Goal: Check status: Check status

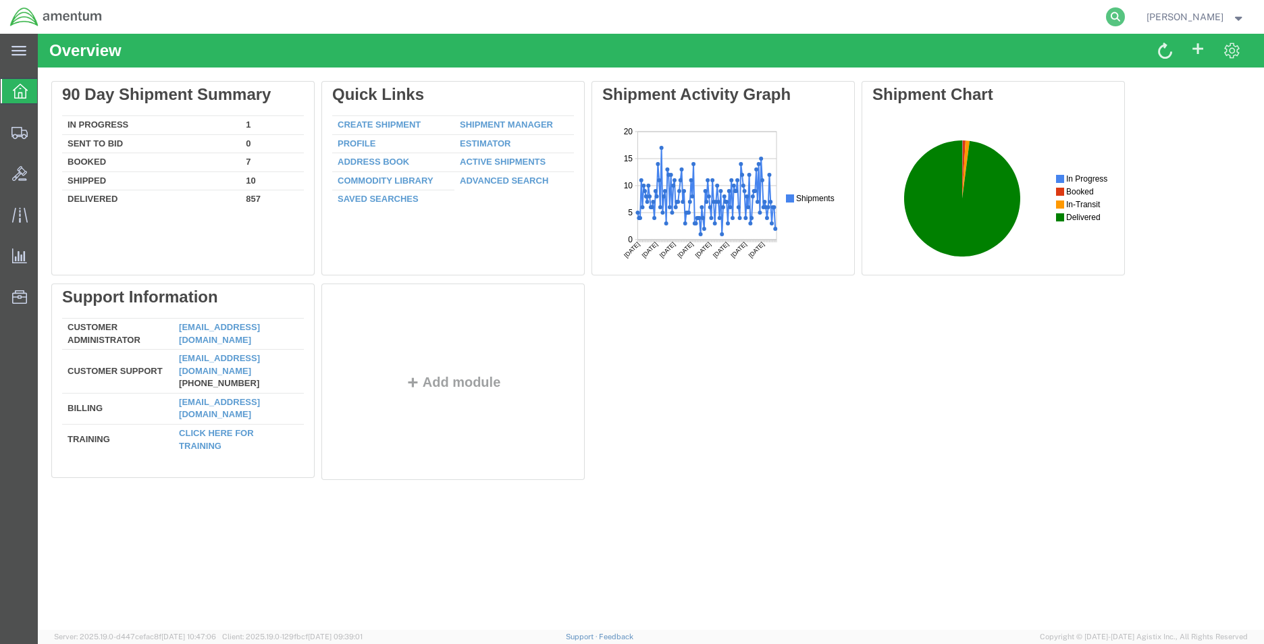
click at [1106, 19] on icon at bounding box center [1115, 16] width 19 height 19
click at [860, 25] on input "search" at bounding box center [900, 17] width 410 height 32
click at [859, 24] on input "56851315" at bounding box center [900, 17] width 410 height 32
drag, startPoint x: 743, startPoint y: 67, endPoint x: 598, endPoint y: 44, distance: 146.9
type input "5"
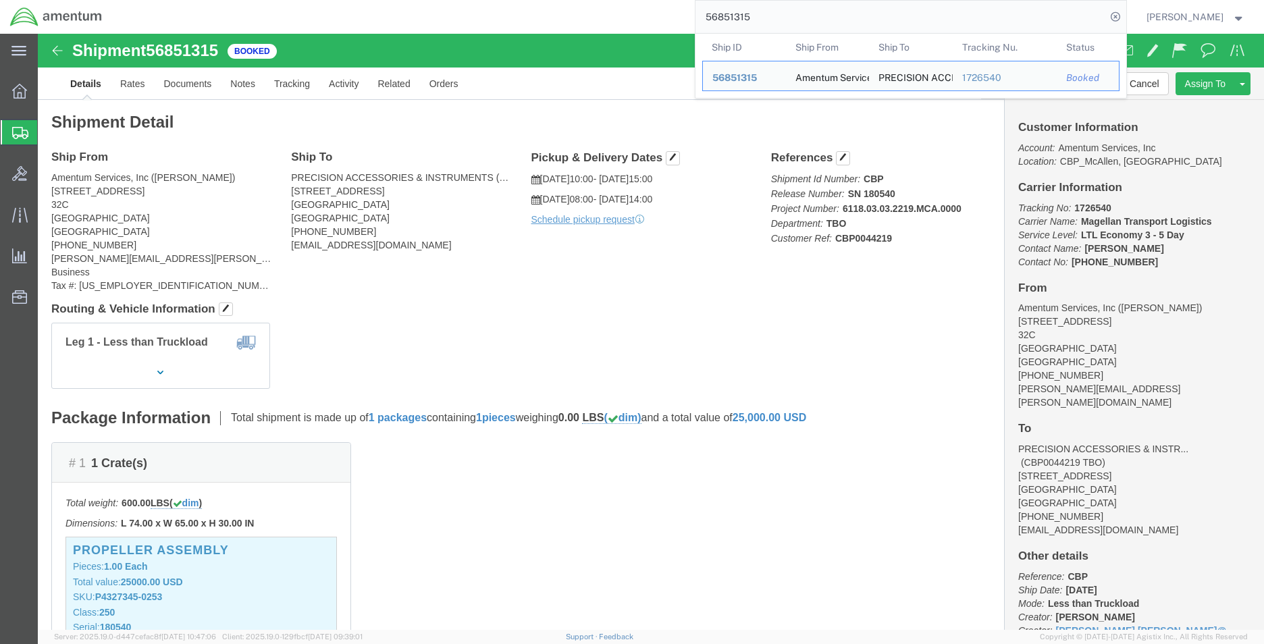
type input "56851315"
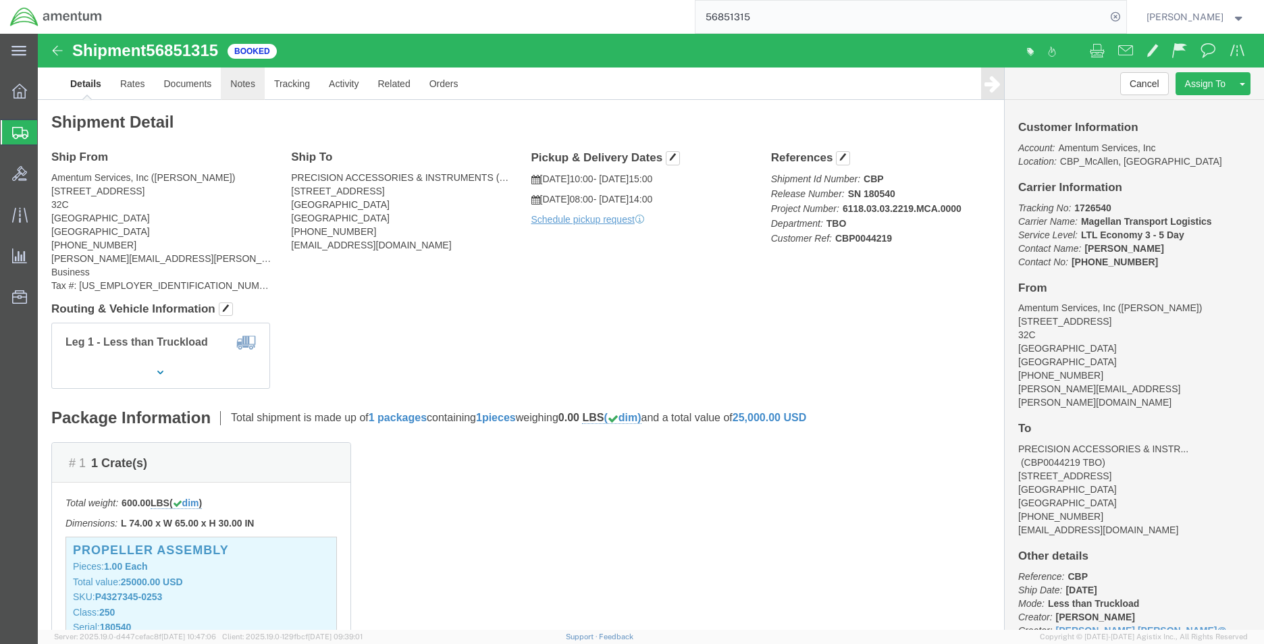
click link "Notes"
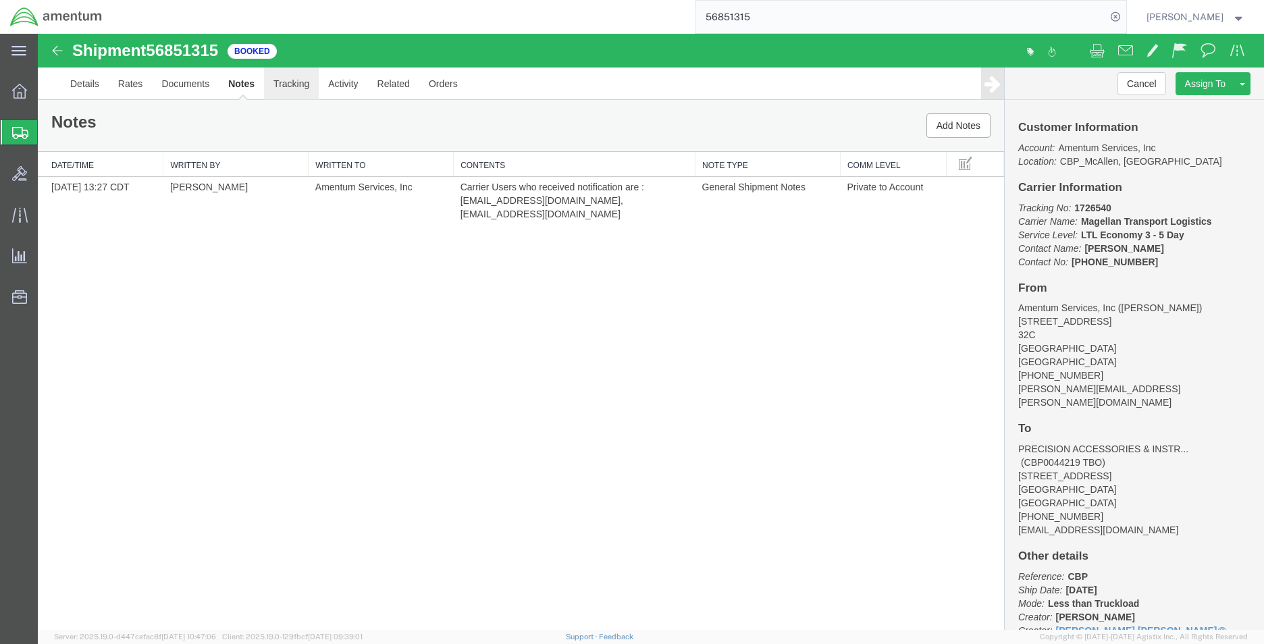
click at [296, 87] on link "Tracking" at bounding box center [291, 84] width 55 height 32
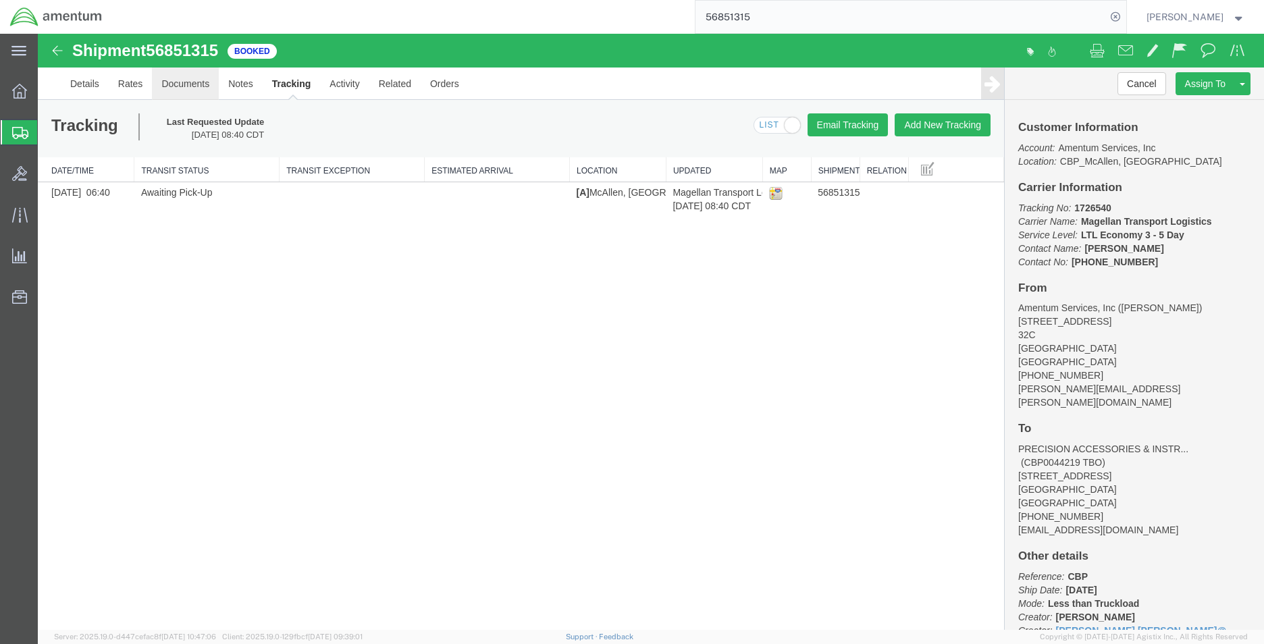
click at [194, 87] on link "Documents" at bounding box center [185, 84] width 67 height 32
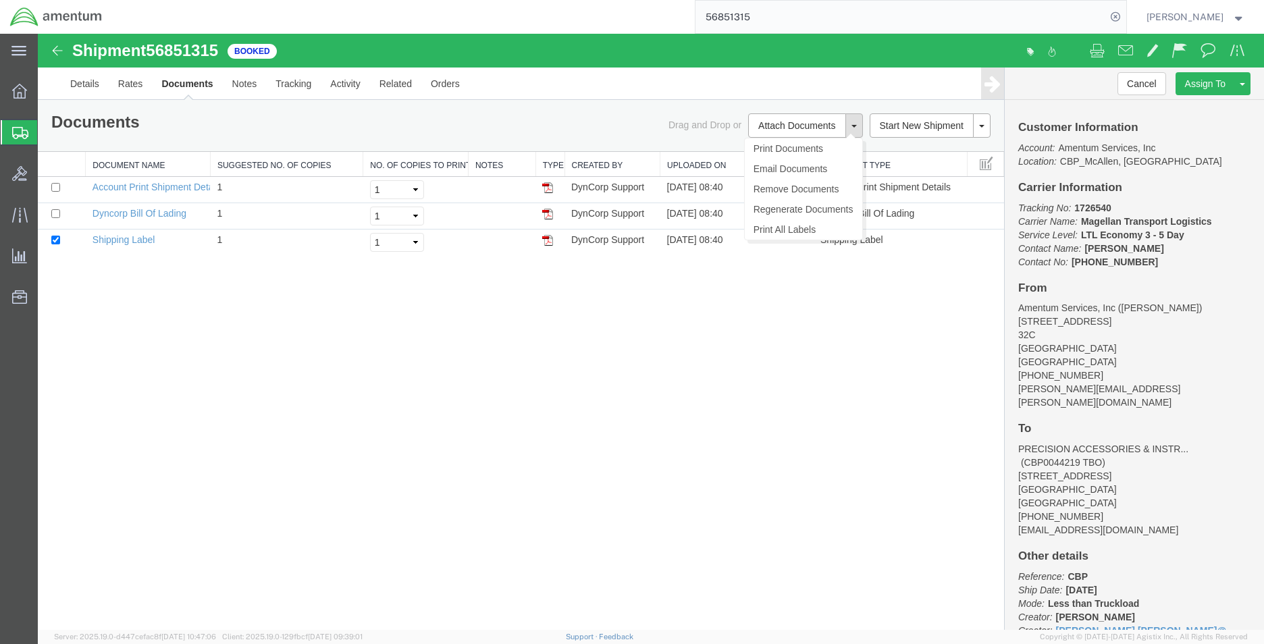
click at [855, 128] on span at bounding box center [853, 126] width 5 height 3
click at [784, 335] on div "Shipment 56851315 3 of 3 Booked Details Rates Documents Notes Tracking Activity…" at bounding box center [651, 332] width 1226 height 596
click at [853, 122] on button at bounding box center [854, 125] width 18 height 24
click at [523, 395] on div "Shipment 56851315 3 of 3 Booked Details Rates Documents Notes Tracking Activity…" at bounding box center [651, 332] width 1226 height 596
click at [132, 89] on link "Rates" at bounding box center [131, 84] width 44 height 32
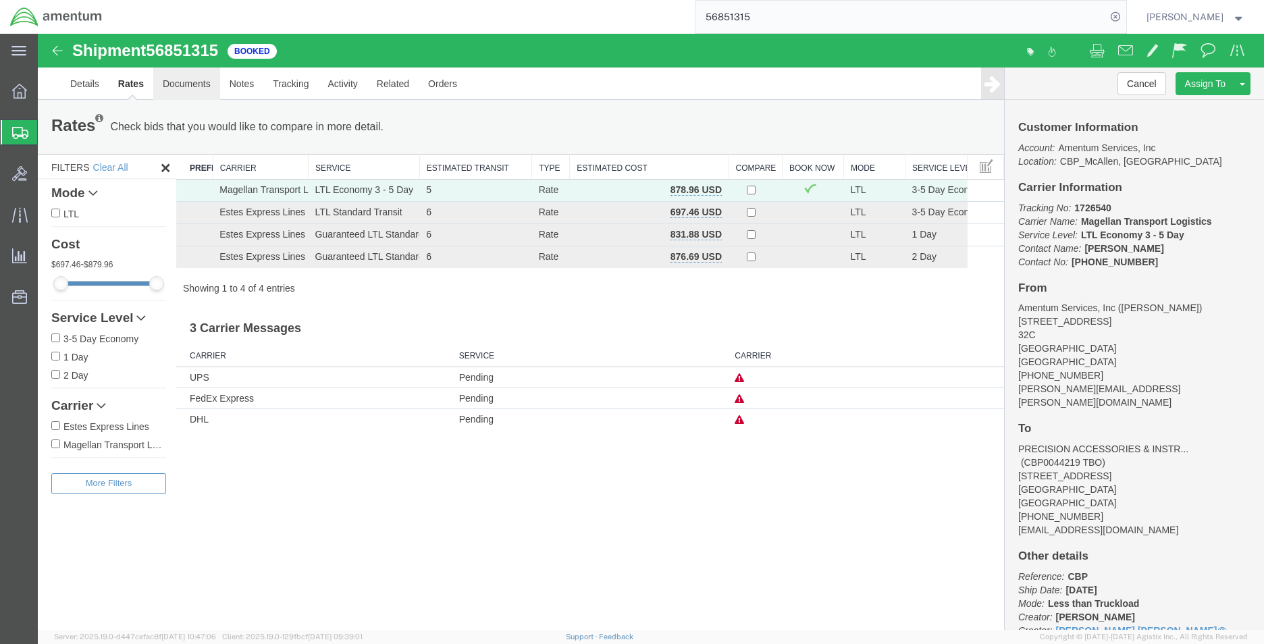
click at [187, 84] on link "Documents" at bounding box center [186, 84] width 67 height 32
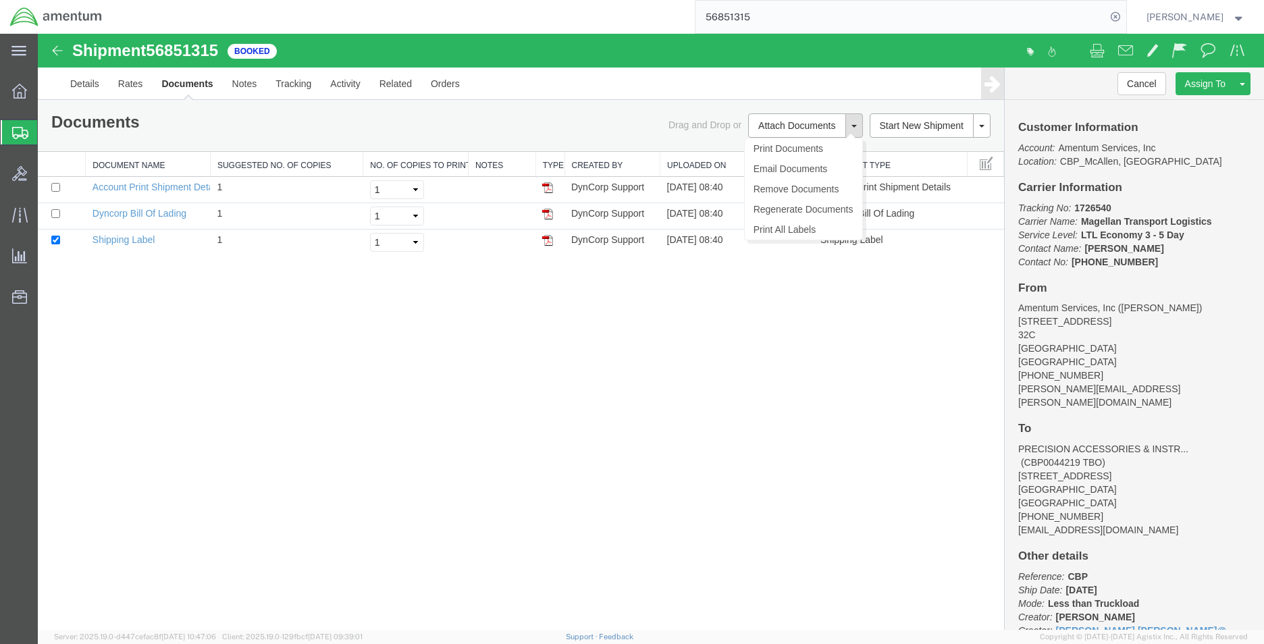
click at [855, 132] on button at bounding box center [854, 125] width 18 height 24
click at [784, 312] on div "Shipment 56851315 3 of 3 Booked Details Rates Documents Notes Tracking Activity…" at bounding box center [651, 332] width 1226 height 596
click at [240, 92] on link "Notes" at bounding box center [245, 84] width 44 height 32
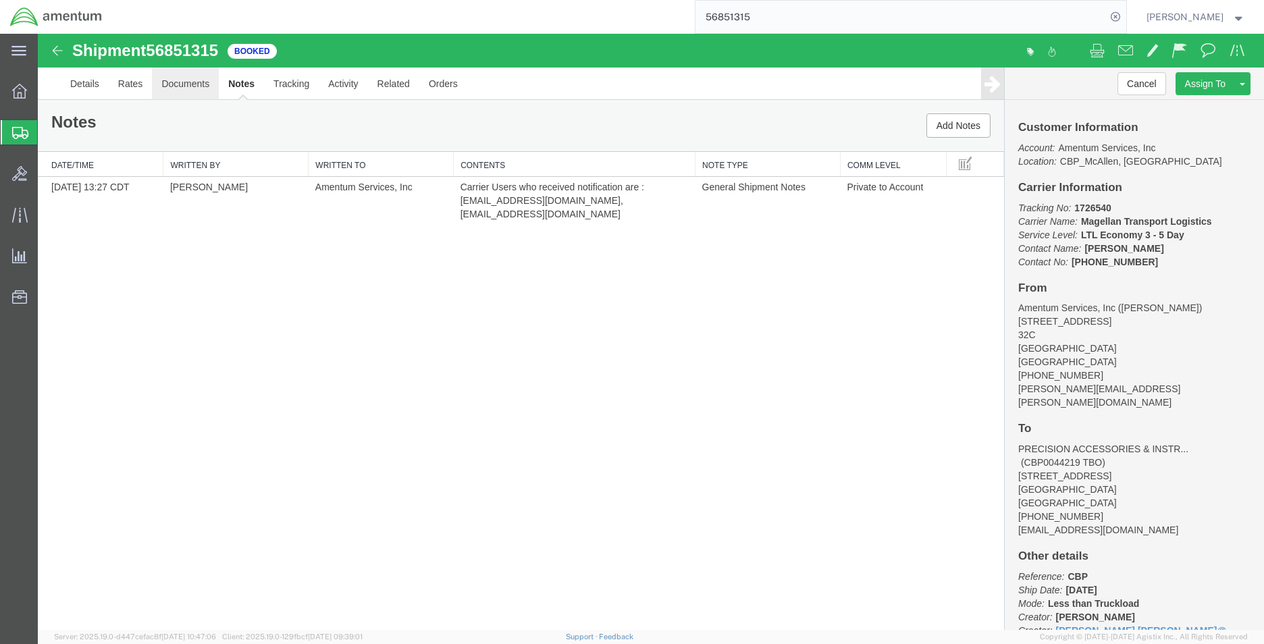
click at [183, 90] on link "Documents" at bounding box center [185, 84] width 67 height 32
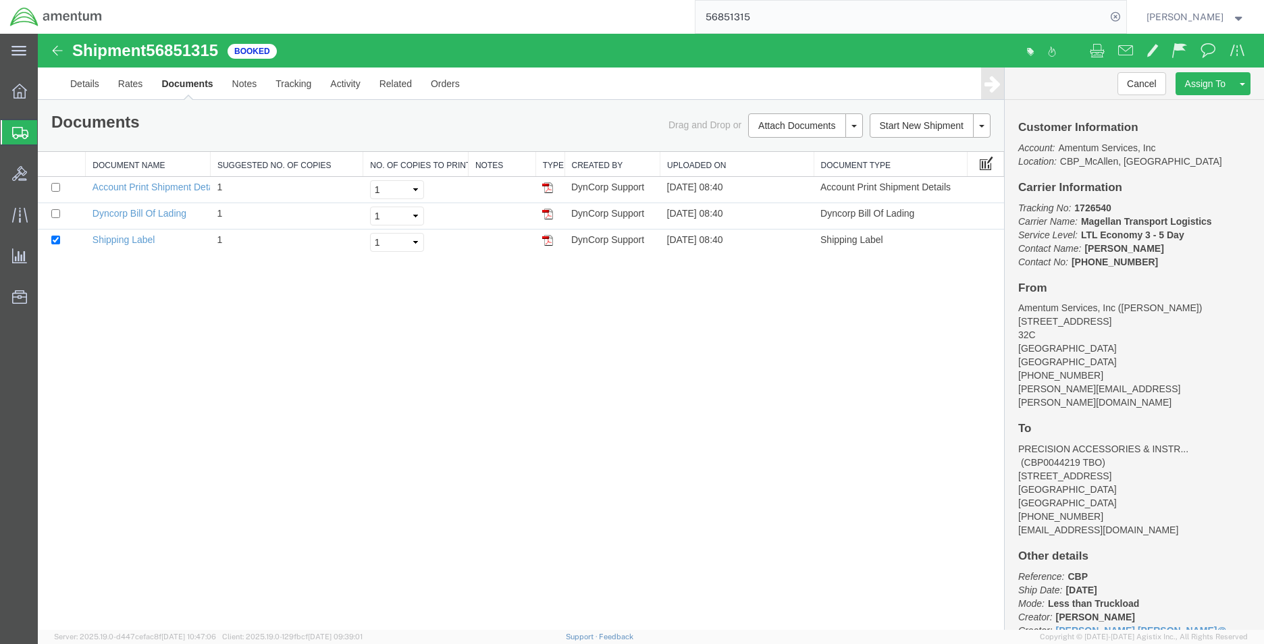
click at [990, 167] on span at bounding box center [986, 162] width 14 height 15
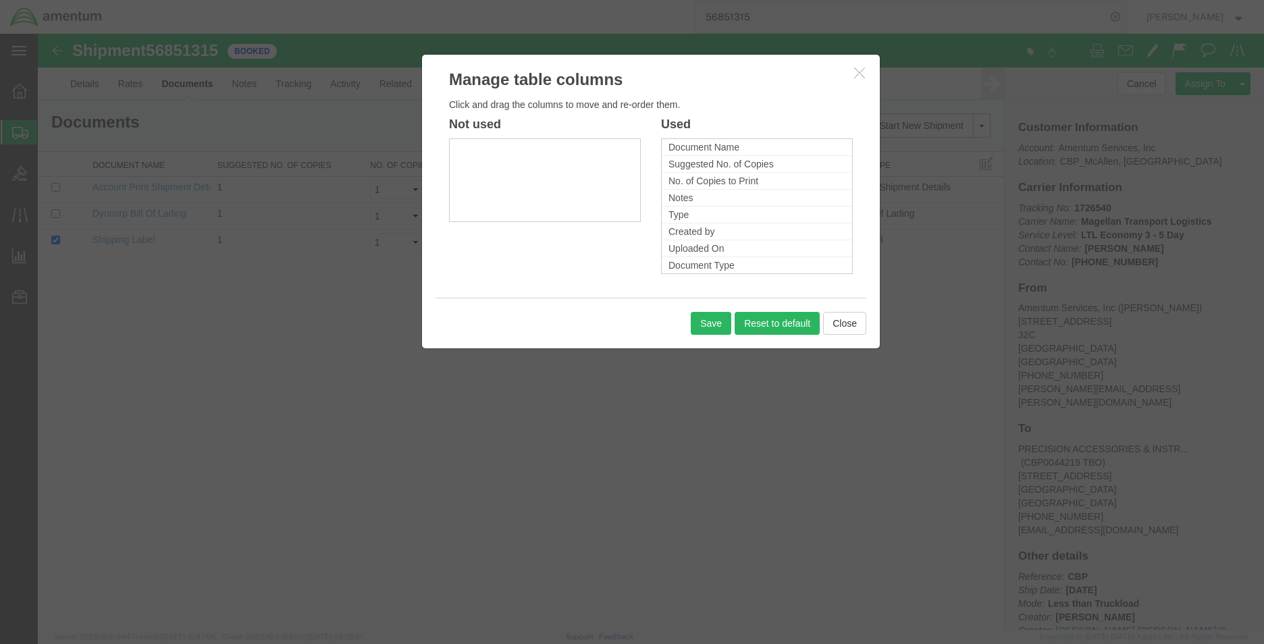
click at [861, 72] on icon "button" at bounding box center [859, 72] width 11 height 11
